Goal: Register for event/course

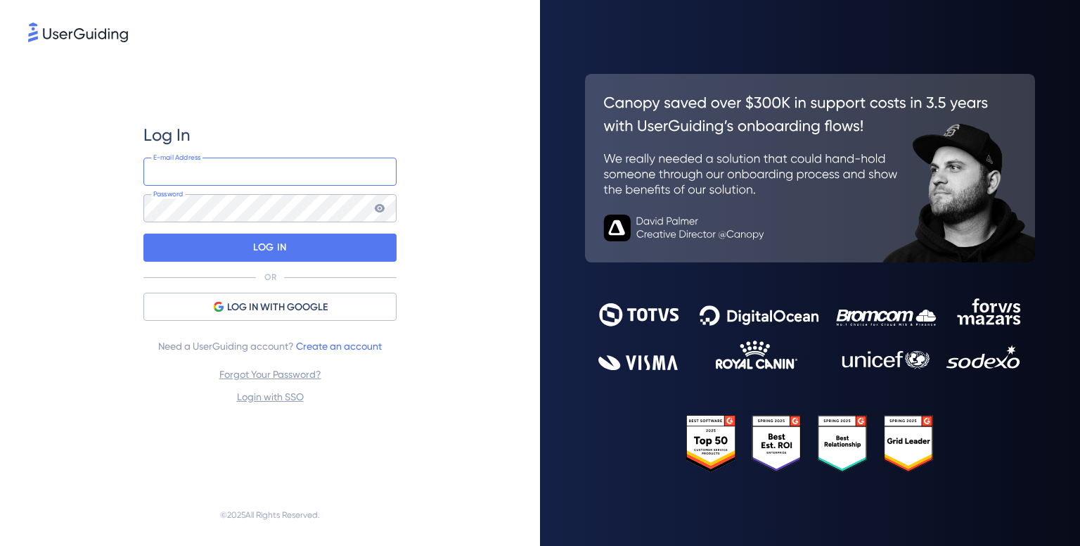
click at [279, 164] on input "email" at bounding box center [269, 172] width 253 height 28
type input "[EMAIL_ADDRESS][DOMAIN_NAME]"
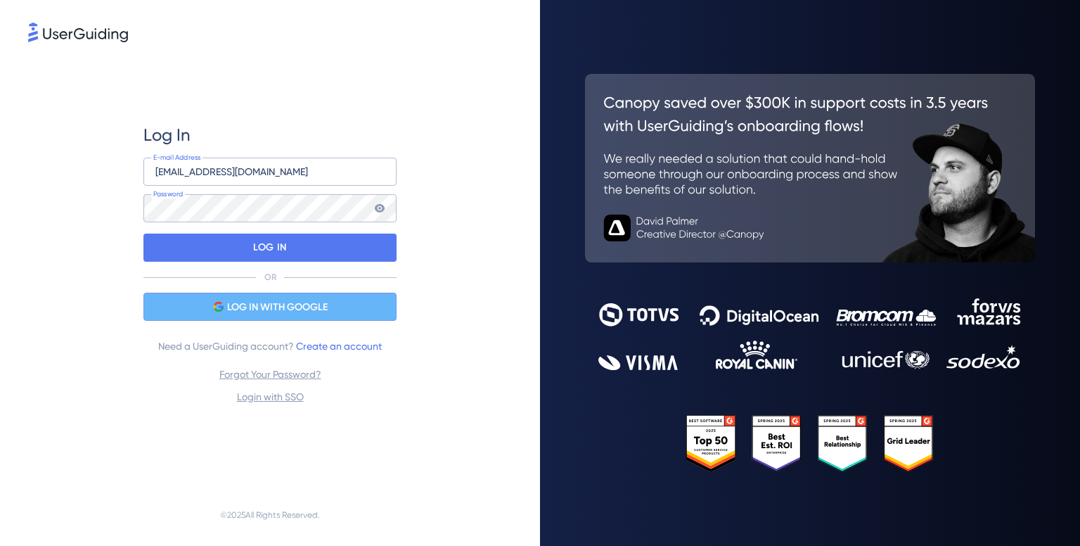
click at [302, 311] on span "LOG IN WITH GOOGLE" at bounding box center [277, 307] width 101 height 17
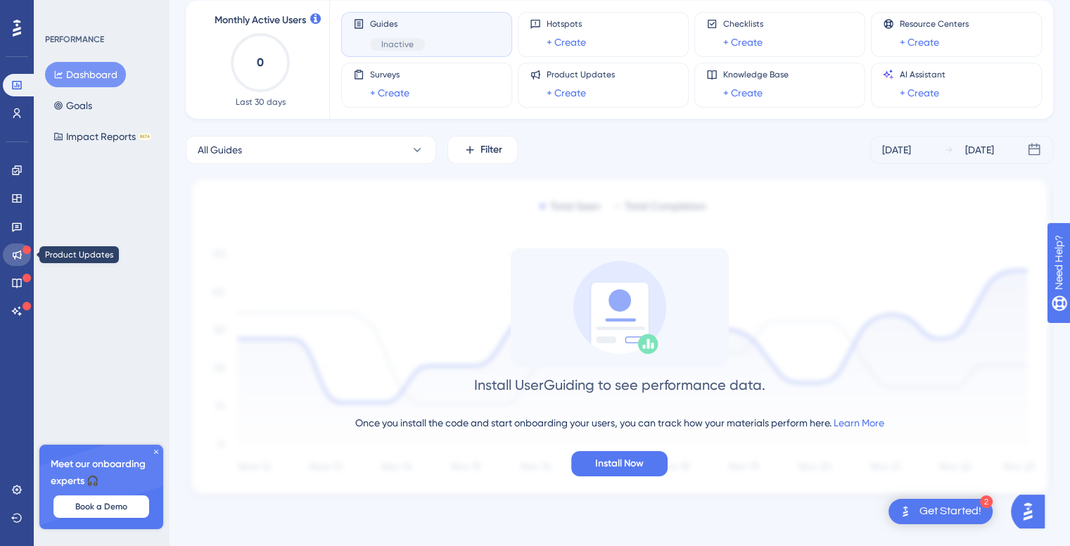
click at [17, 257] on icon at bounding box center [16, 254] width 11 height 11
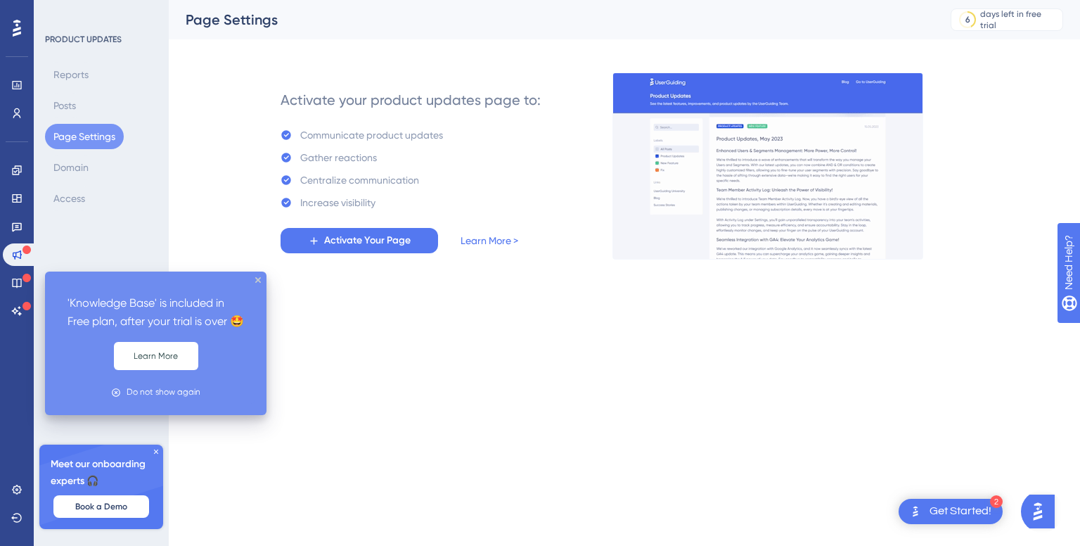
click at [23, 283] on div at bounding box center [27, 278] width 8 height 13
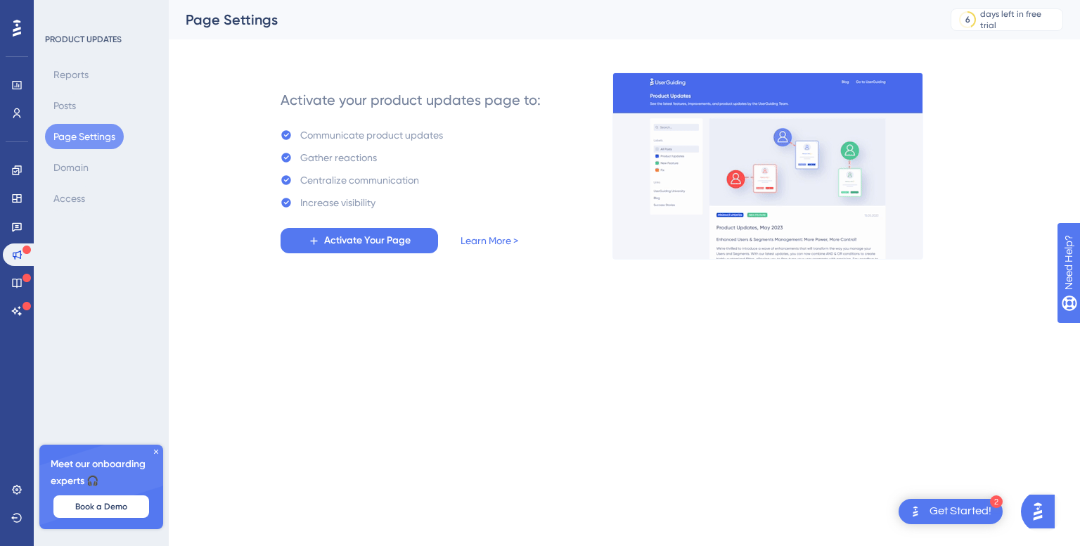
click at [106, 500] on button "✨ Save My Spot!✨" at bounding box center [127, 492] width 128 height 27
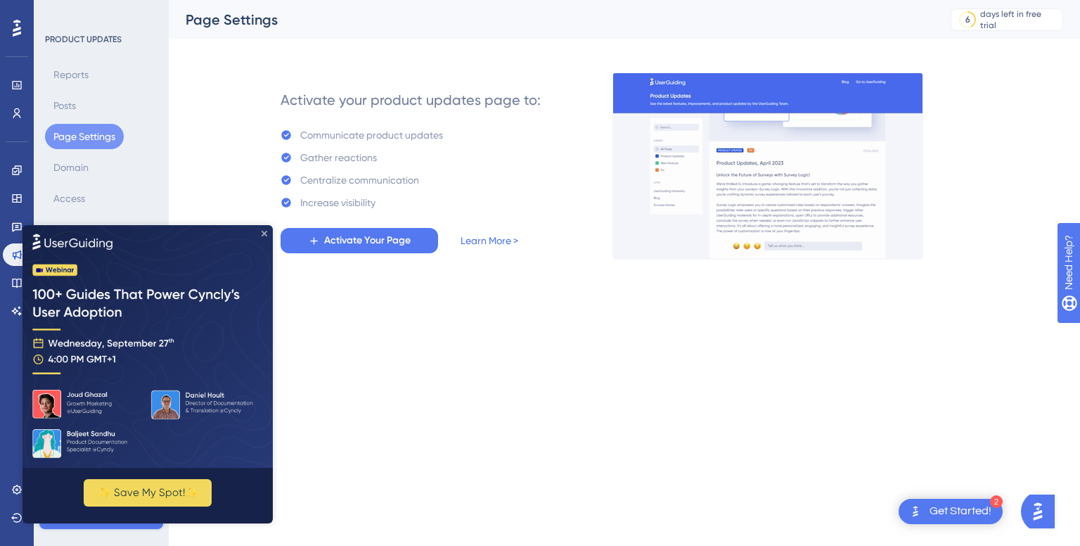
click at [262, 234] on icon "Close Preview" at bounding box center [265, 233] width 6 height 6
